Goal: Use online tool/utility: Use online tool/utility

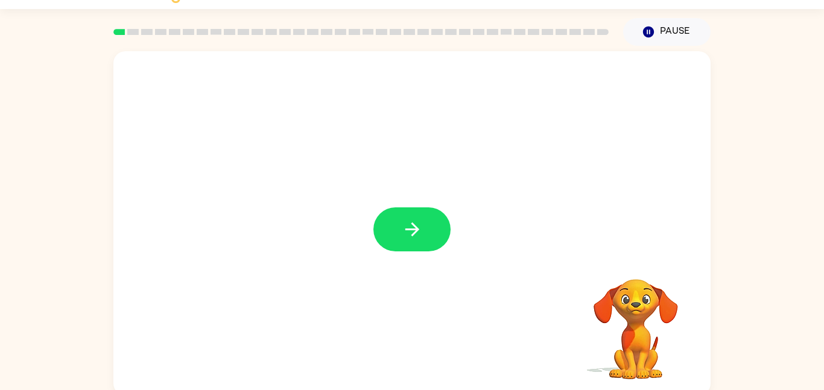
scroll to position [34, 0]
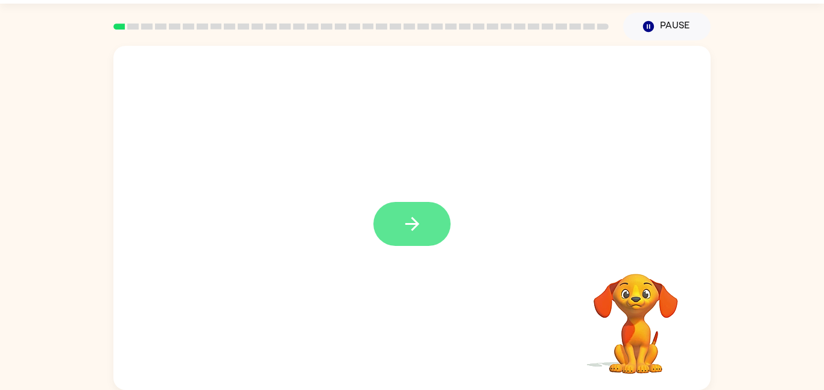
click at [410, 245] on button "button" at bounding box center [411, 224] width 77 height 44
click at [415, 220] on div at bounding box center [411, 218] width 597 height 344
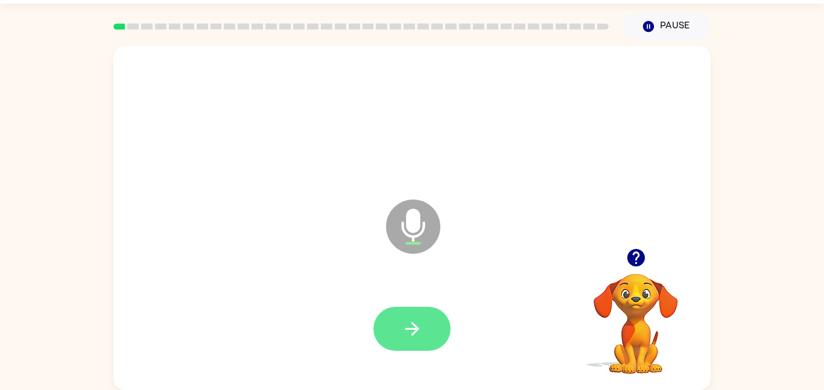
click at [415, 325] on icon "button" at bounding box center [412, 329] width 14 height 14
click at [432, 321] on button "button" at bounding box center [411, 329] width 77 height 44
click at [404, 320] on icon "button" at bounding box center [412, 328] width 21 height 21
click at [416, 337] on icon "button" at bounding box center [412, 328] width 21 height 21
click at [449, 337] on button "button" at bounding box center [411, 329] width 77 height 44
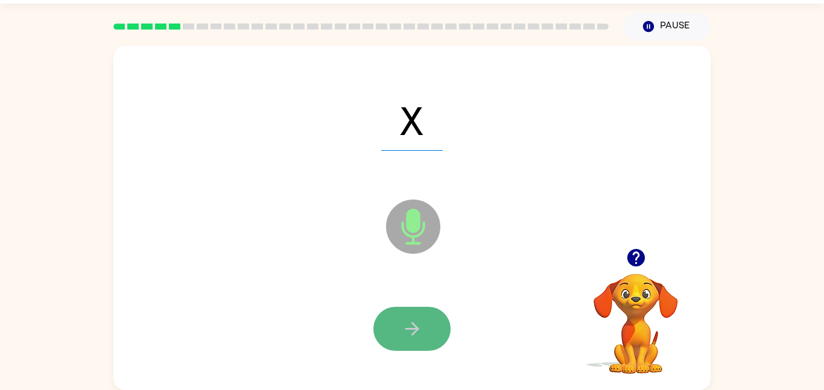
click at [404, 331] on icon "button" at bounding box center [412, 328] width 21 height 21
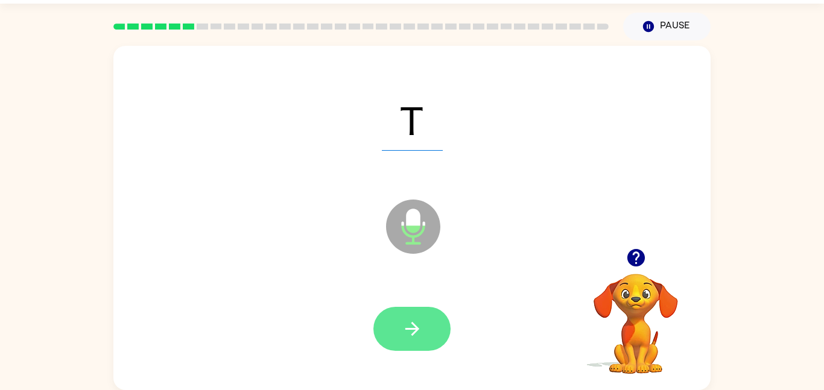
click at [426, 331] on button "button" at bounding box center [411, 329] width 77 height 44
click at [401, 314] on button "button" at bounding box center [411, 329] width 77 height 44
click at [399, 320] on button "button" at bounding box center [411, 329] width 77 height 44
click at [417, 349] on button "button" at bounding box center [411, 329] width 77 height 44
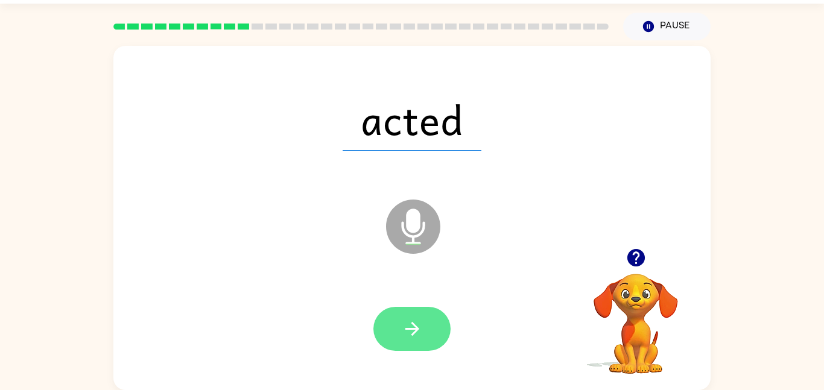
click at [410, 332] on icon "button" at bounding box center [412, 328] width 21 height 21
click at [410, 320] on icon "button" at bounding box center [412, 328] width 21 height 21
click at [425, 314] on button "button" at bounding box center [411, 329] width 77 height 44
click at [417, 328] on icon "button" at bounding box center [412, 329] width 14 height 14
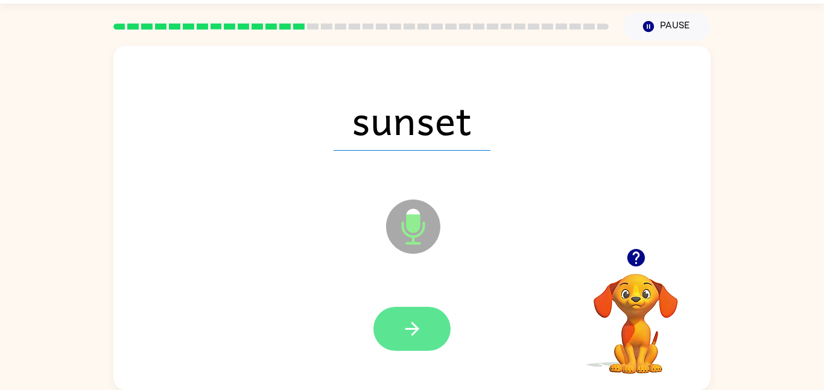
click at [394, 331] on button "button" at bounding box center [411, 329] width 77 height 44
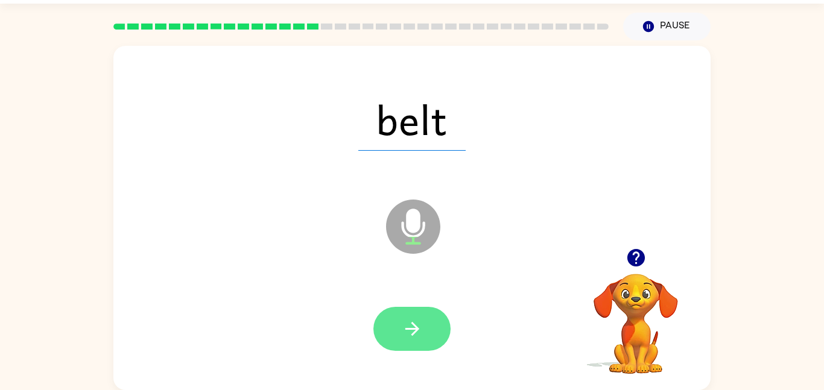
click at [390, 308] on button "button" at bounding box center [411, 329] width 77 height 44
click at [429, 342] on button "button" at bounding box center [411, 329] width 77 height 44
click at [416, 329] on icon "button" at bounding box center [412, 329] width 14 height 14
click at [407, 334] on icon "button" at bounding box center [412, 328] width 21 height 21
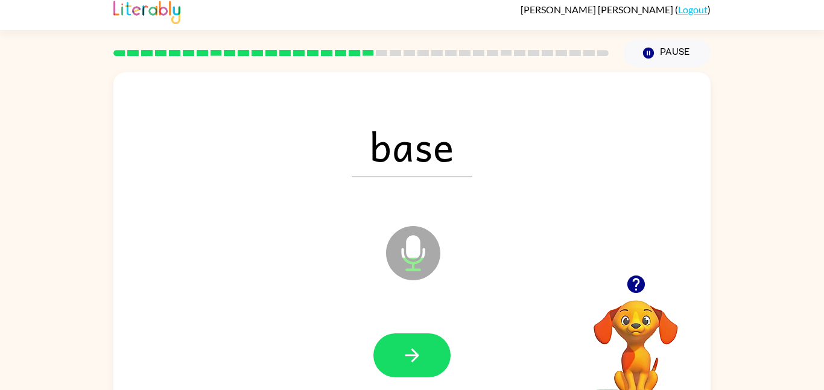
scroll to position [0, 0]
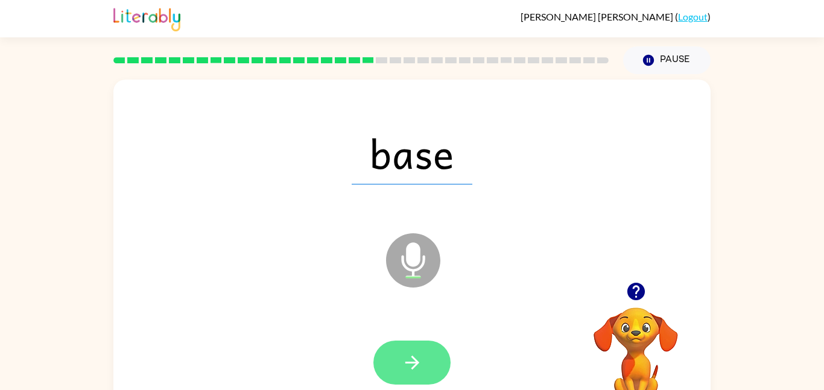
click at [431, 370] on button "button" at bounding box center [411, 363] width 77 height 44
click at [417, 344] on button "button" at bounding box center [411, 363] width 77 height 44
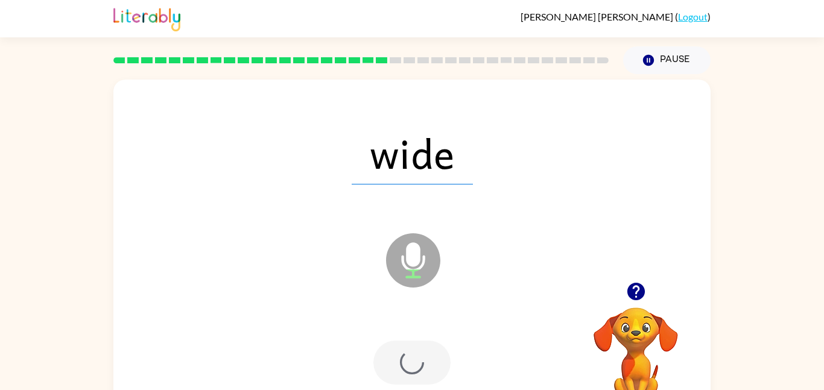
click at [417, 356] on div at bounding box center [411, 363] width 77 height 44
click at [414, 355] on div at bounding box center [411, 363] width 77 height 44
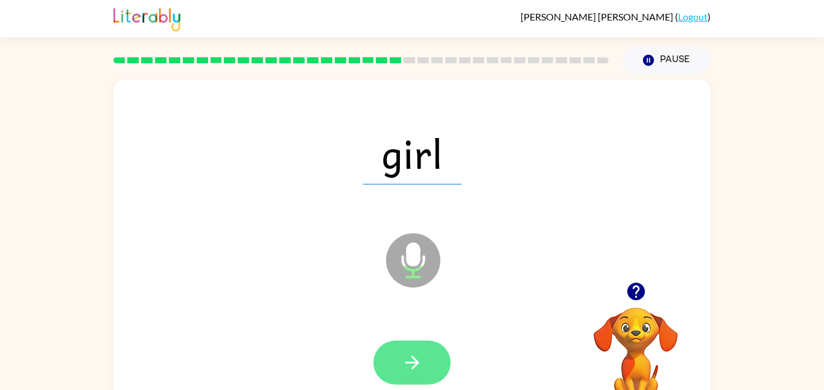
click at [423, 351] on button "button" at bounding box center [411, 363] width 77 height 44
click at [418, 364] on icon "button" at bounding box center [412, 362] width 21 height 21
click at [408, 366] on icon "button" at bounding box center [412, 362] width 21 height 21
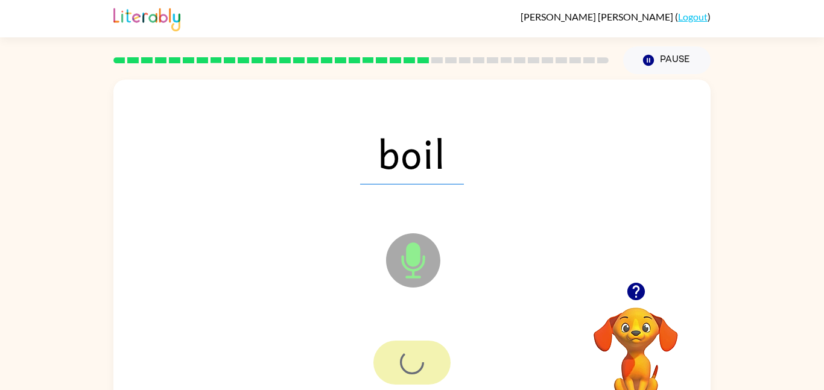
click at [414, 370] on div at bounding box center [411, 363] width 77 height 44
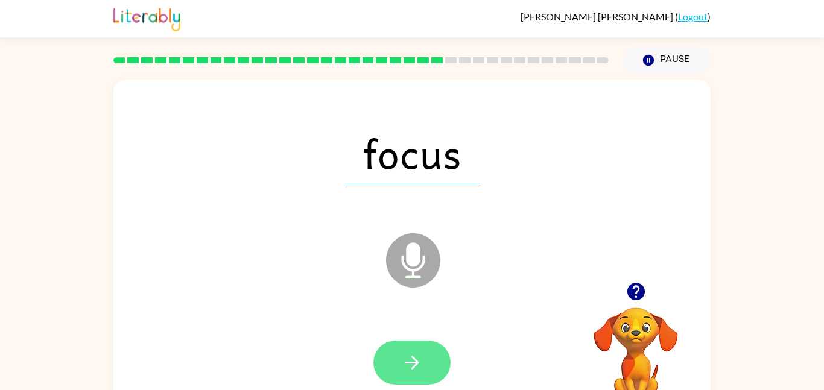
click at [391, 355] on button "button" at bounding box center [411, 363] width 77 height 44
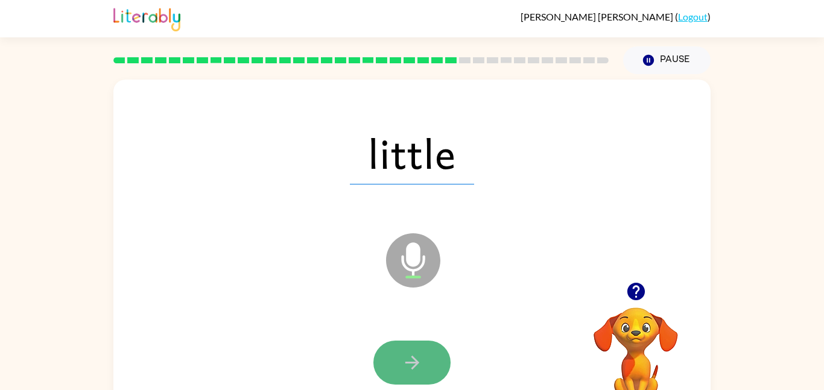
click at [428, 371] on button "button" at bounding box center [411, 363] width 77 height 44
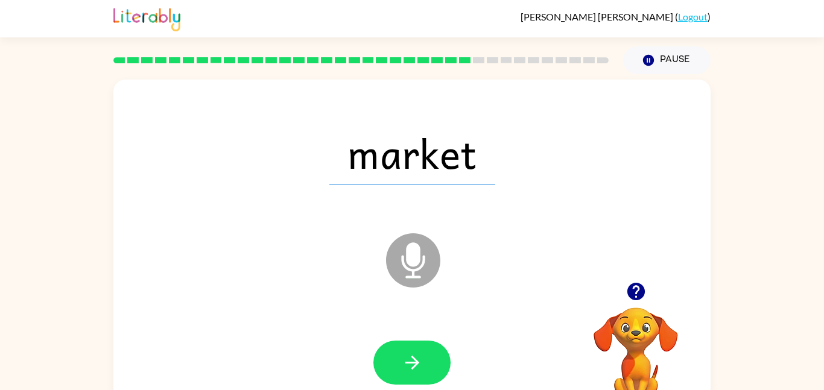
scroll to position [11, 0]
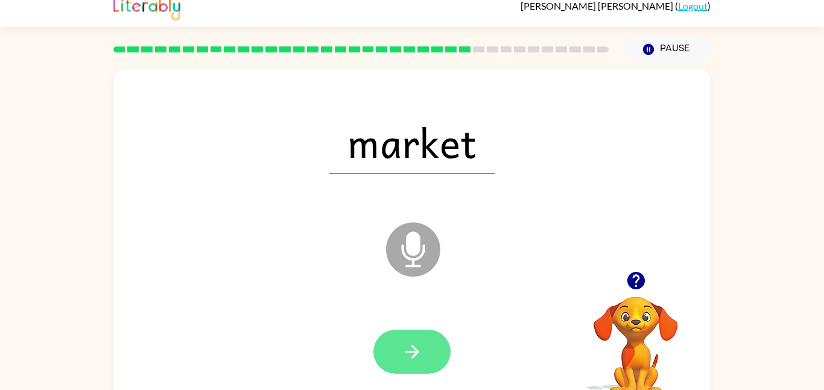
click at [435, 346] on button "button" at bounding box center [411, 352] width 77 height 44
click at [415, 359] on icon "button" at bounding box center [412, 351] width 21 height 21
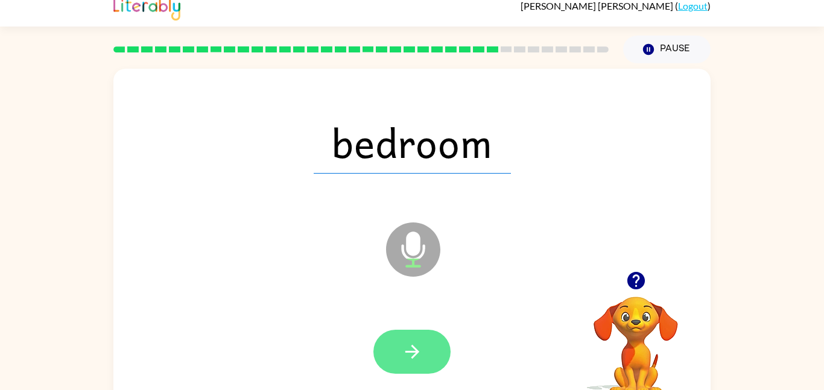
click at [415, 340] on button "button" at bounding box center [411, 352] width 77 height 44
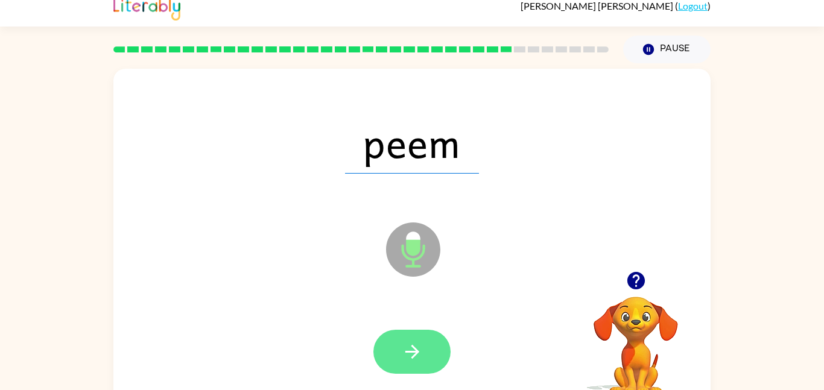
click at [402, 334] on button "button" at bounding box center [411, 352] width 77 height 44
click at [403, 352] on icon "button" at bounding box center [412, 351] width 21 height 21
click at [438, 351] on button "button" at bounding box center [411, 352] width 77 height 44
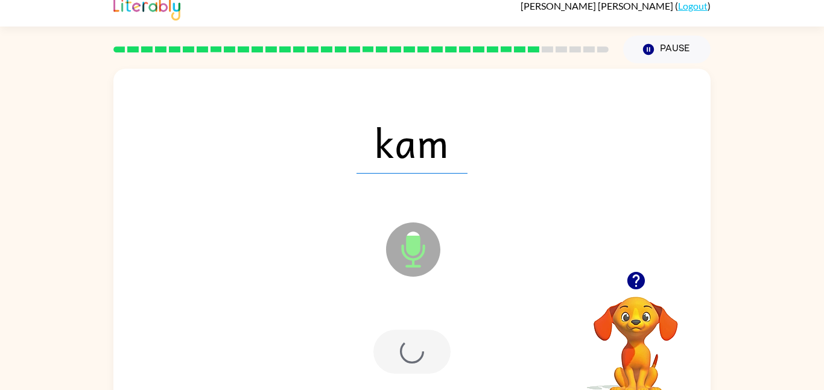
click at [426, 363] on div at bounding box center [411, 352] width 77 height 44
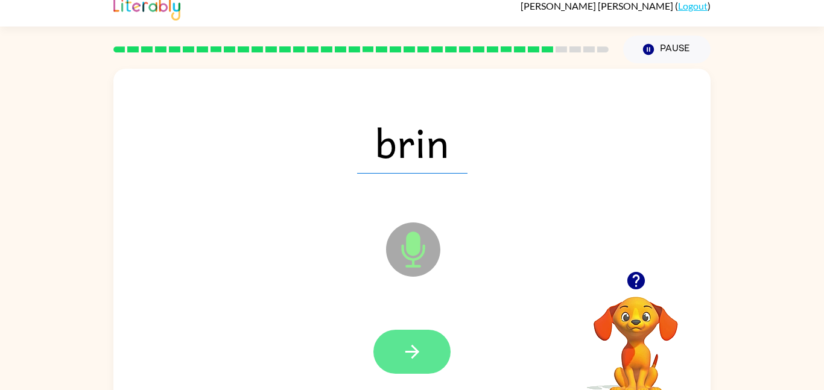
click at [415, 340] on button "button" at bounding box center [411, 352] width 77 height 44
click at [415, 353] on icon "button" at bounding box center [412, 351] width 21 height 21
click at [401, 353] on button "button" at bounding box center [411, 352] width 77 height 44
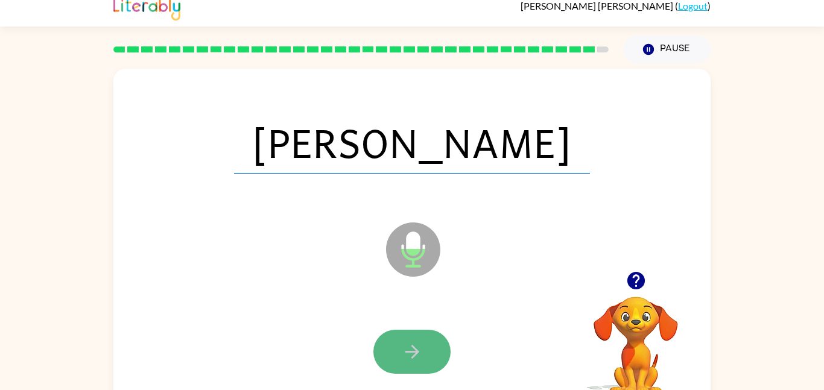
click at [398, 337] on button "button" at bounding box center [411, 352] width 77 height 44
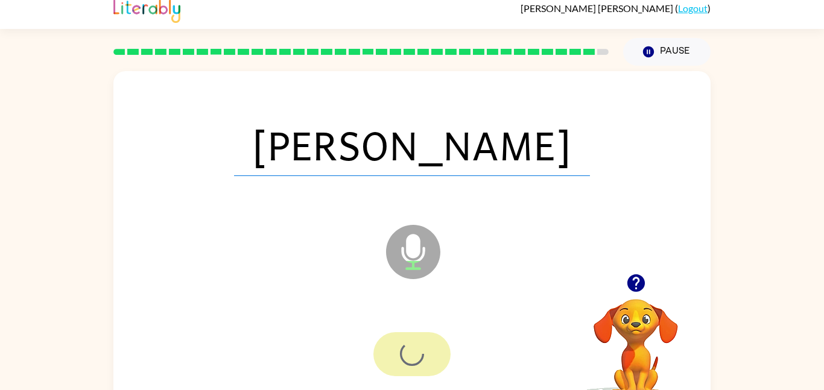
scroll to position [8, 0]
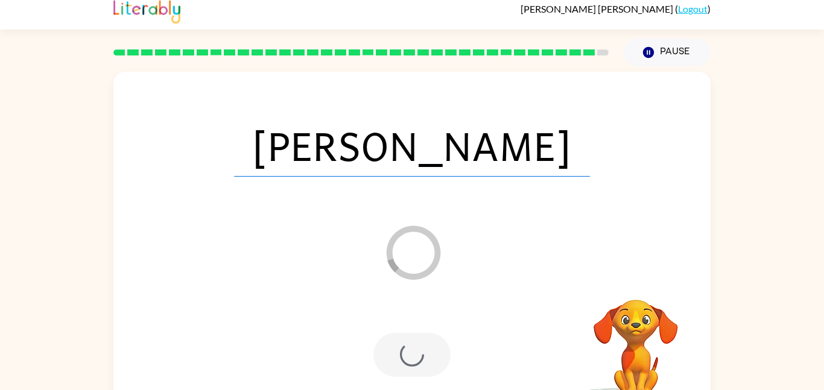
click at [413, 371] on div at bounding box center [411, 355] width 77 height 44
